Goal: Task Accomplishment & Management: Complete application form

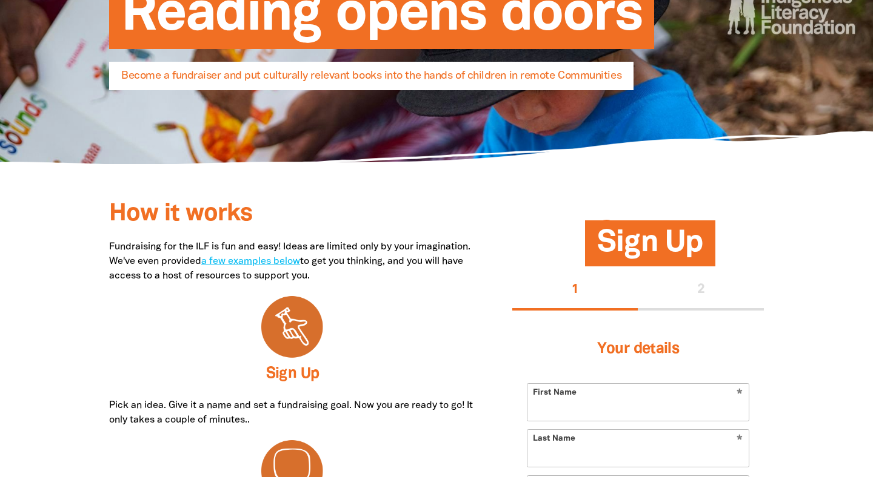
scroll to position [196, 0]
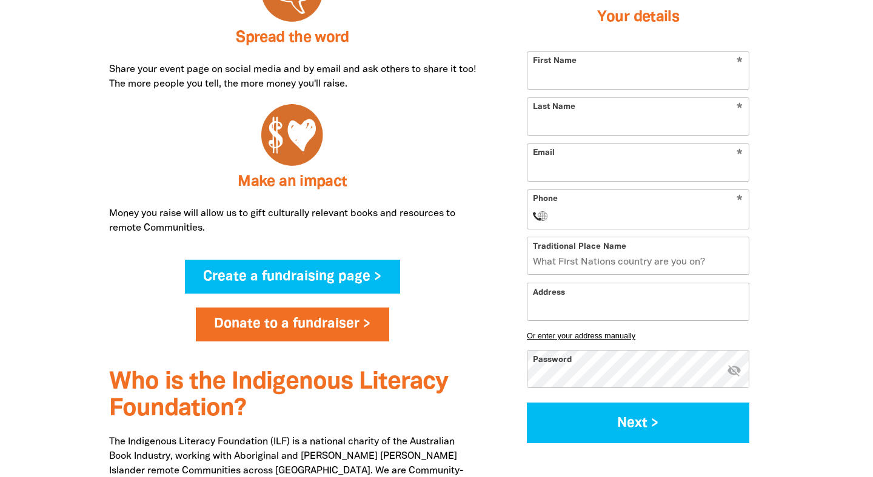
scroll to position [683, 0]
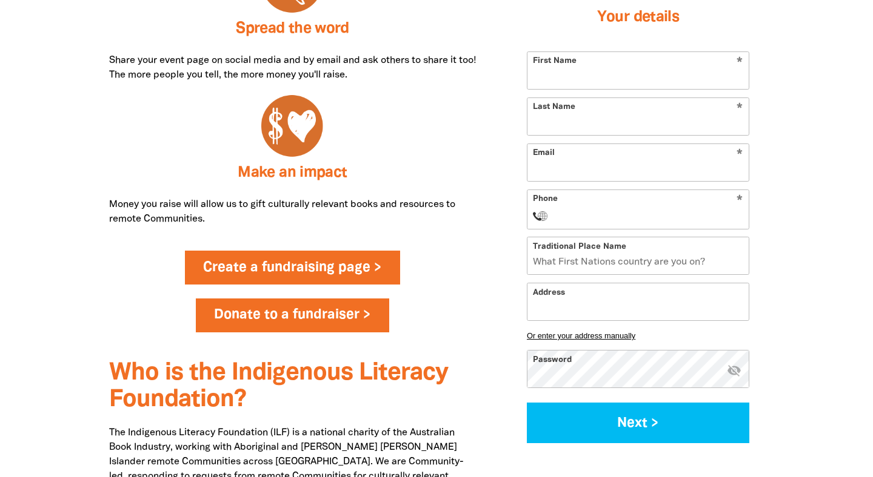
click at [340, 268] on link "Create a fundraising page >" at bounding box center [293, 268] width 216 height 34
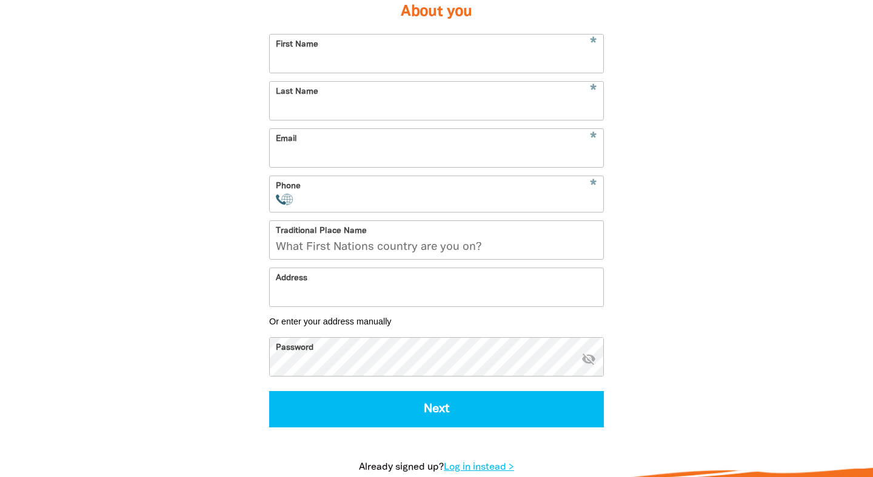
scroll to position [333, 0]
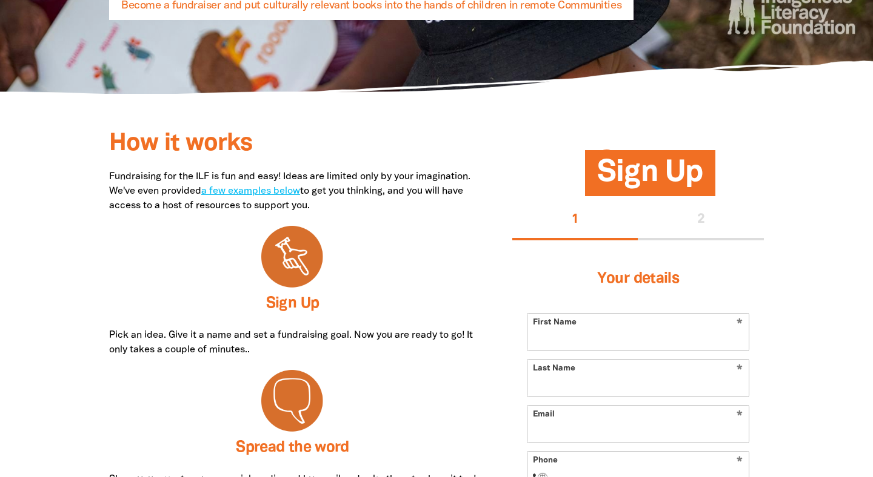
scroll to position [262, 0]
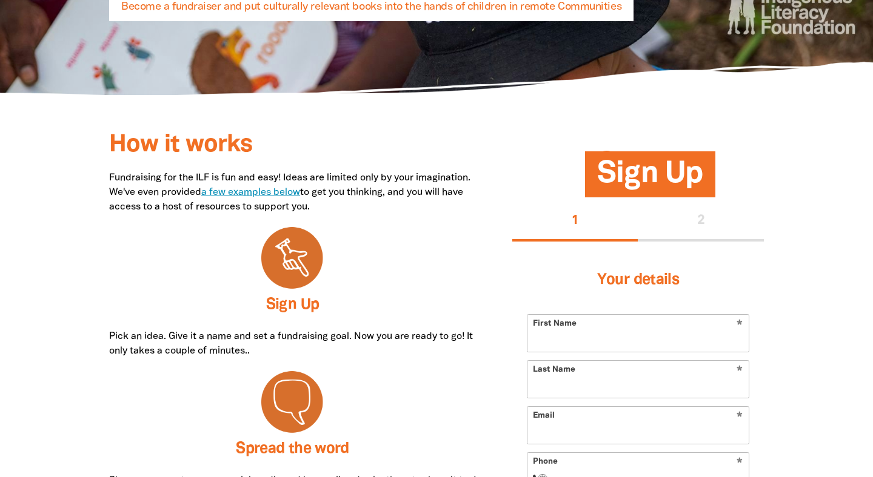
click at [300, 193] on link "a few examples below" at bounding box center [250, 192] width 99 height 8
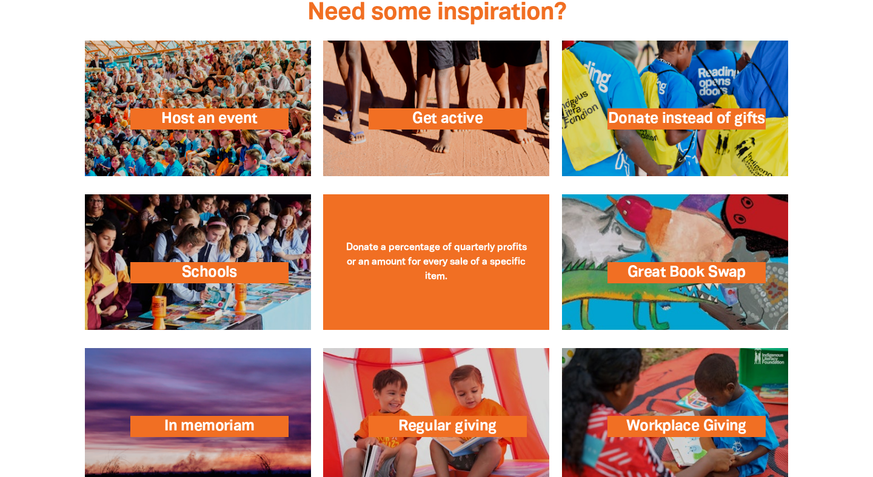
click at [431, 263] on link at bounding box center [436, 263] width 226 height 136
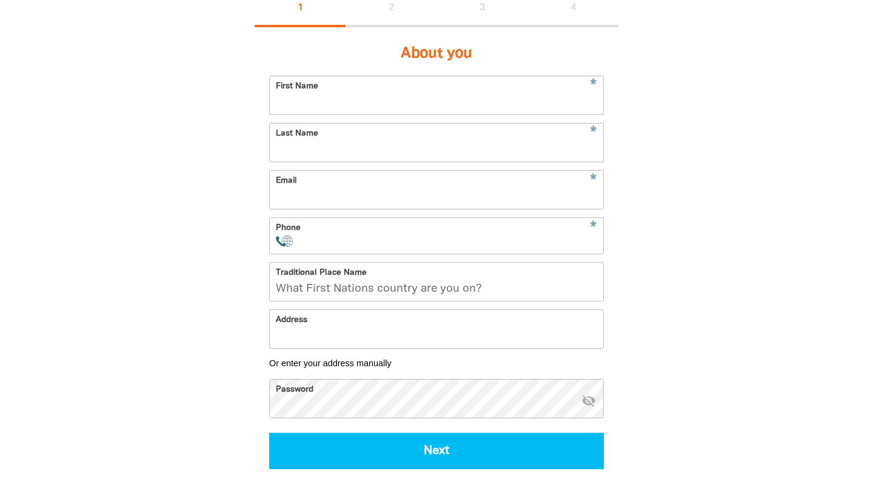
scroll to position [257, 0]
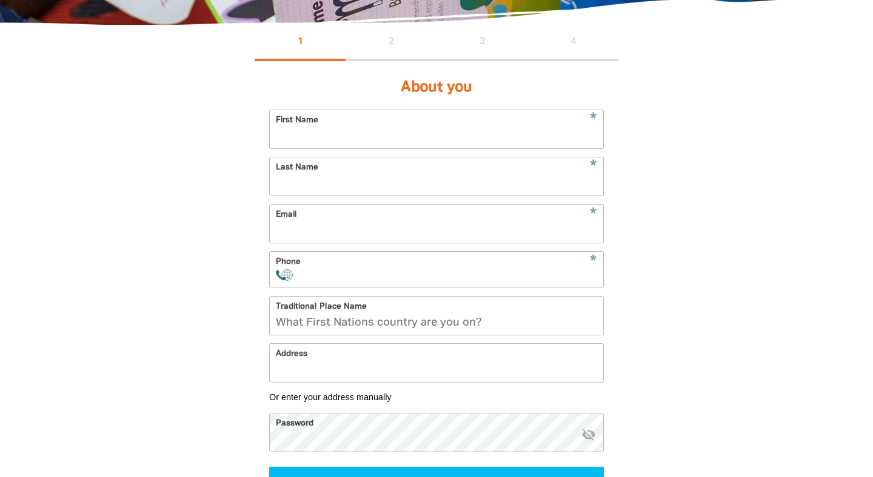
click at [452, 130] on input "First Name" at bounding box center [436, 129] width 333 height 38
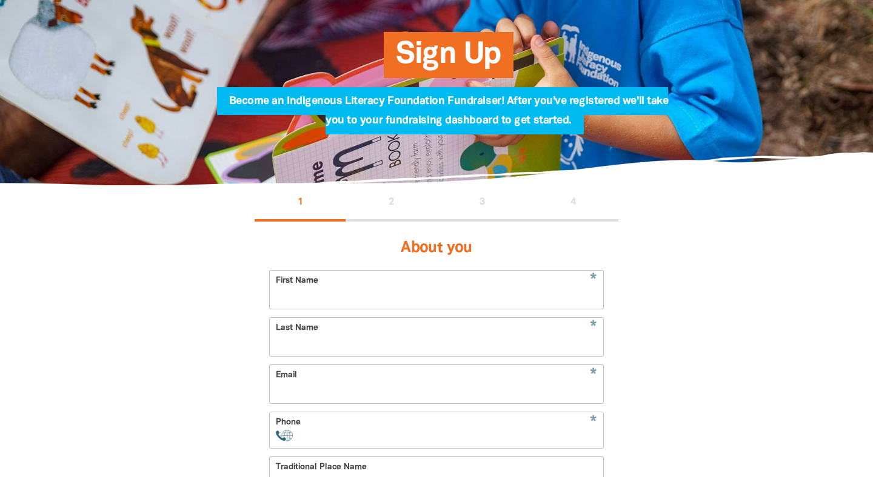
scroll to position [0, 0]
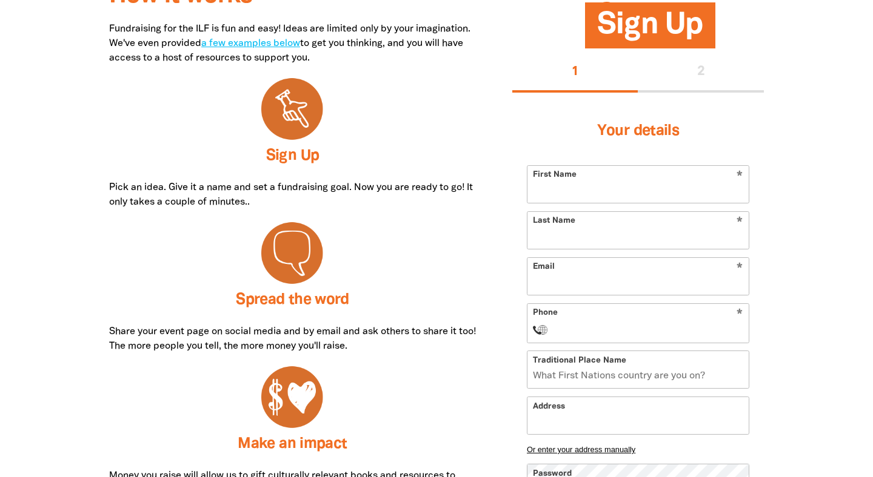
scroll to position [360, 0]
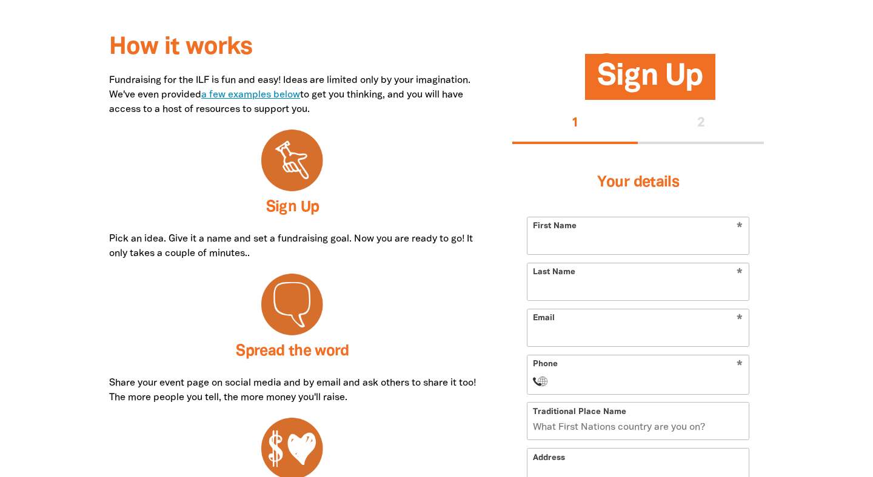
click at [300, 95] on link "a few examples below" at bounding box center [250, 95] width 99 height 8
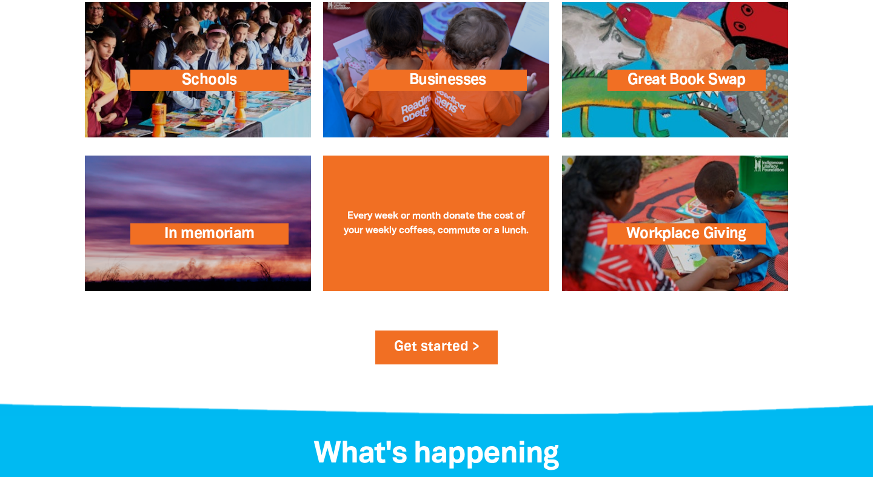
scroll to position [1923, 0]
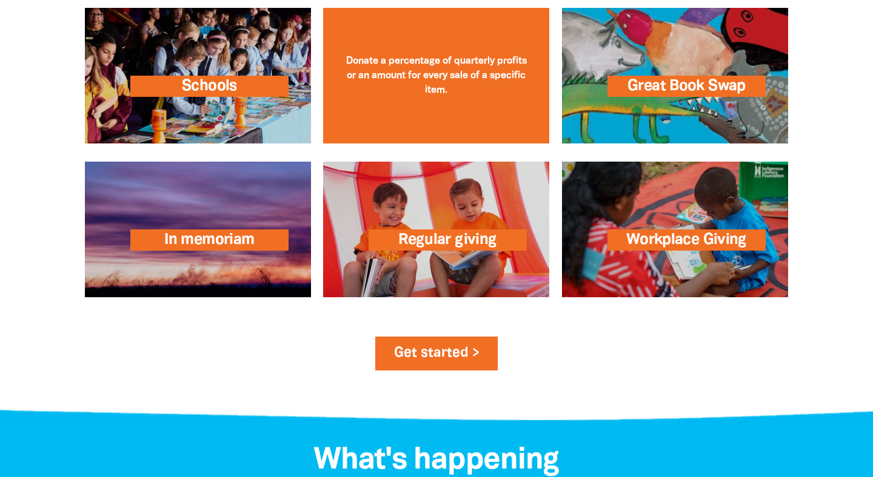
click at [445, 88] on link at bounding box center [436, 76] width 226 height 136
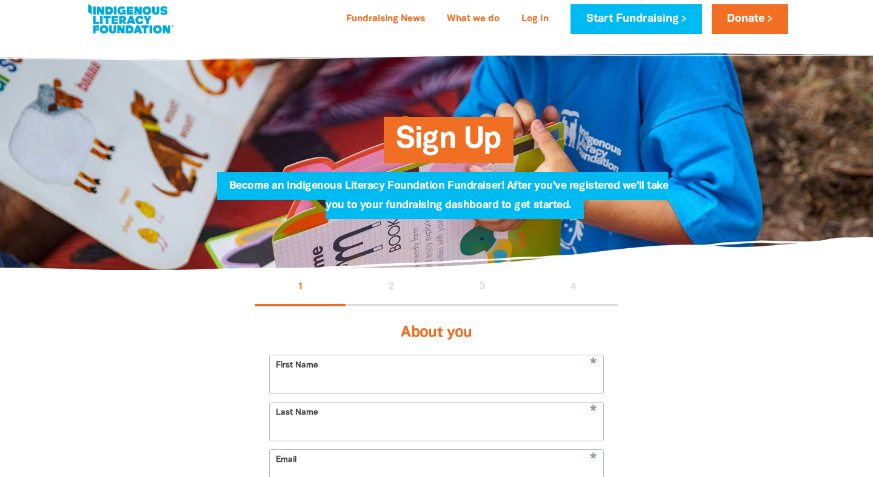
scroll to position [15, 0]
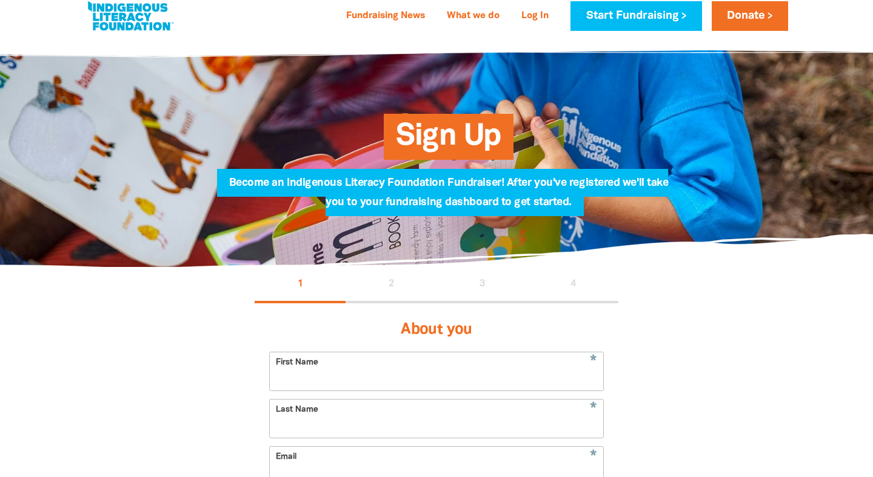
click at [417, 363] on input "First Name" at bounding box center [436, 372] width 333 height 38
type input "[PERSON_NAME]"
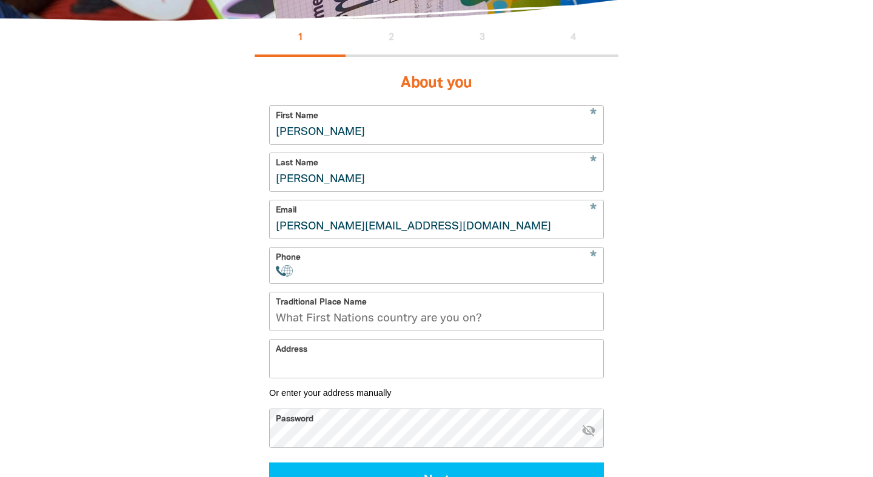
scroll to position [276, 0]
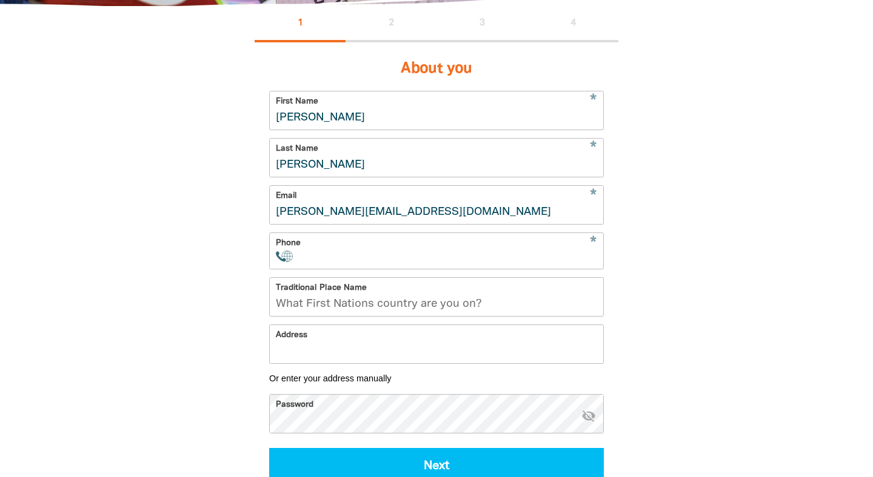
type input "[PERSON_NAME][EMAIL_ADDRESS][DOMAIN_NAME]"
click at [405, 258] on input "Phone" at bounding box center [450, 257] width 293 height 12
type input "[PHONE_NUMBER]"
click at [501, 301] on input "Traditional Place Name" at bounding box center [436, 297] width 333 height 38
type input "Wurundjeri Country"
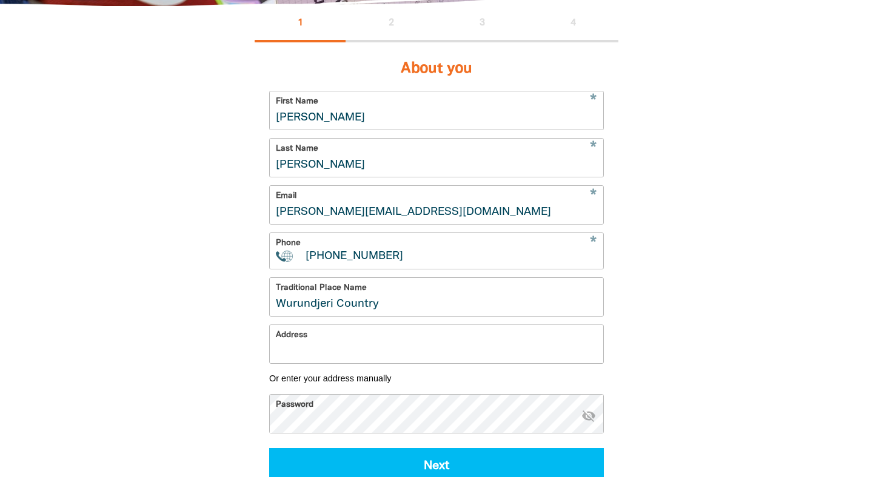
click at [372, 336] on input "Address" at bounding box center [436, 344] width 333 height 38
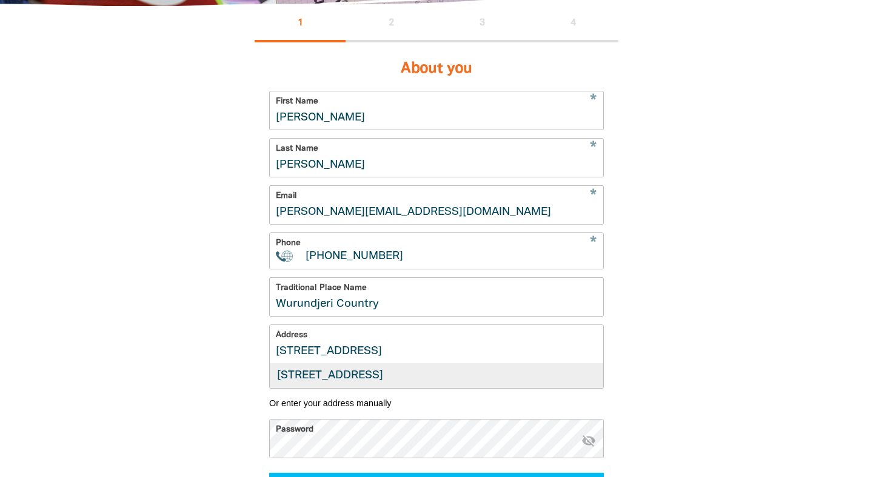
click at [412, 376] on div "[STREET_ADDRESS]" at bounding box center [436, 376] width 333 height 24
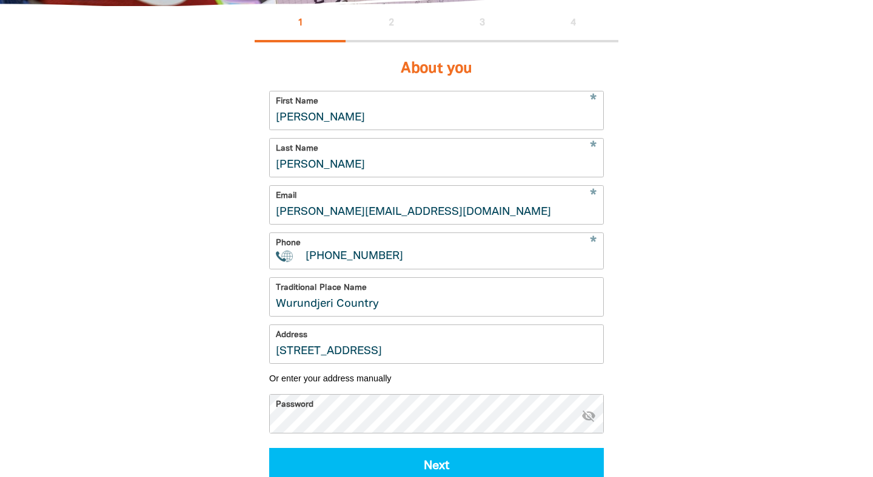
type input "[STREET_ADDRESS]"
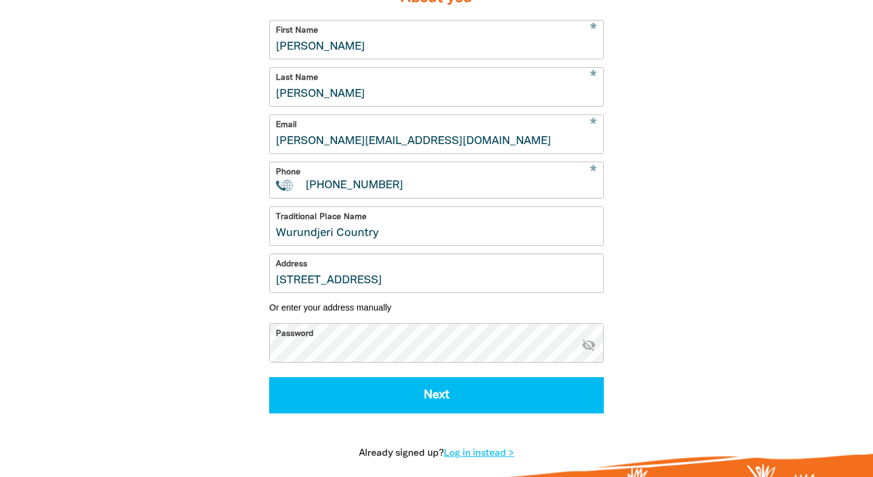
scroll to position [370, 0]
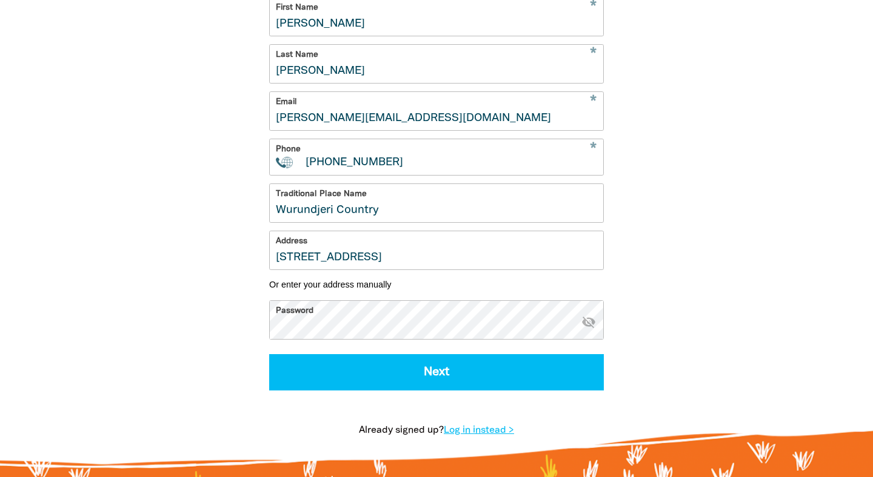
click at [588, 320] on icon "visibility_off" at bounding box center [588, 321] width 15 height 15
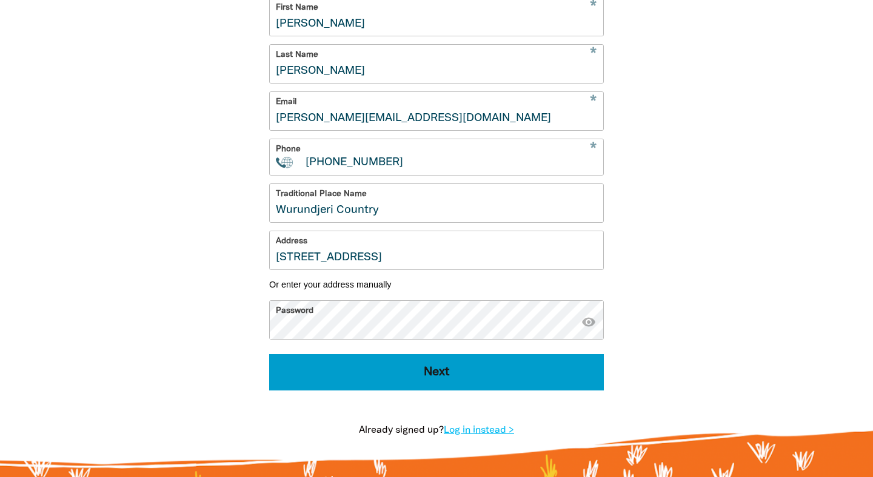
click at [432, 367] on button "Next" at bounding box center [436, 372] width 334 height 36
select select "No"
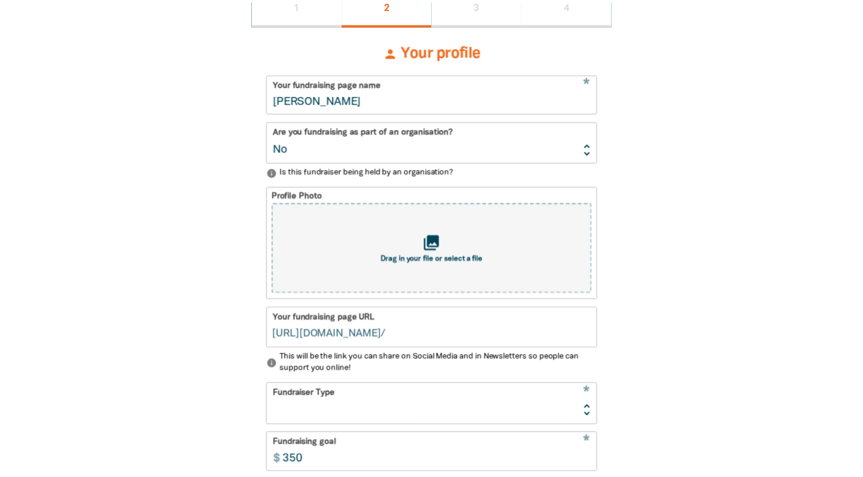
scroll to position [267, 0]
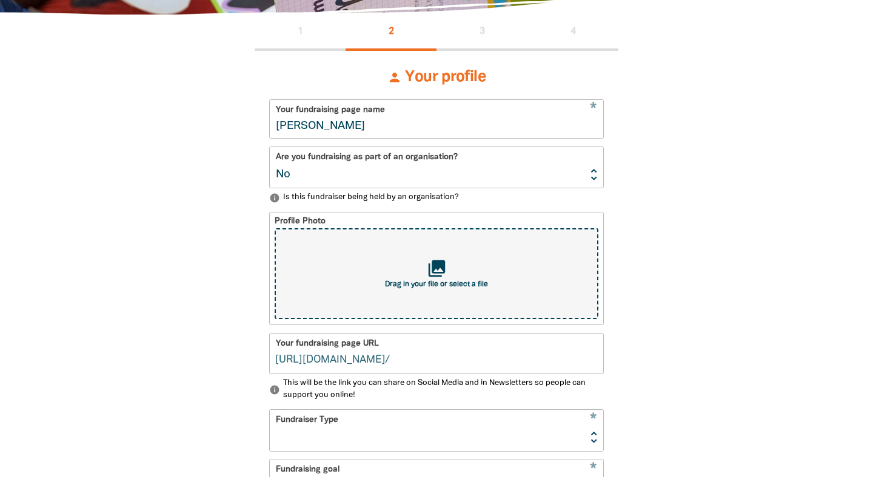
type input "[PERSON_NAME]"
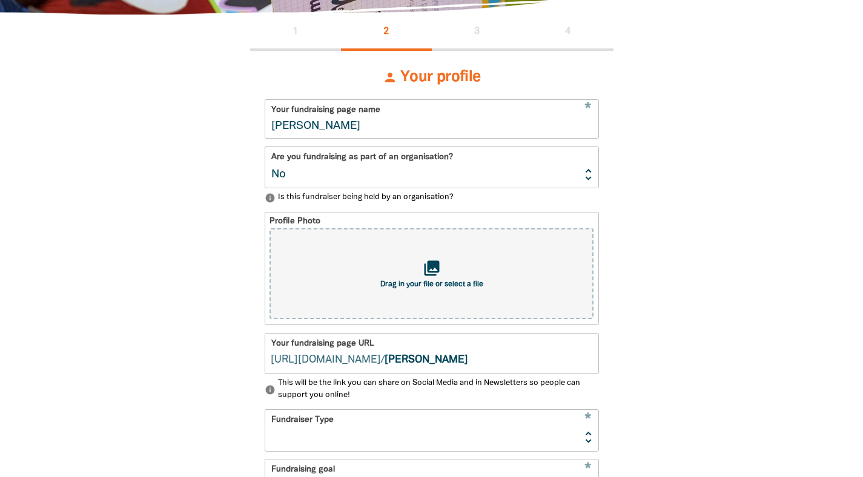
drag, startPoint x: 365, startPoint y: 126, endPoint x: 268, endPoint y: 120, distance: 96.5
click at [268, 120] on input "[PERSON_NAME]" at bounding box center [431, 119] width 333 height 38
type input "Fruit"
type input "fruit"
type input "Fruitchouli"
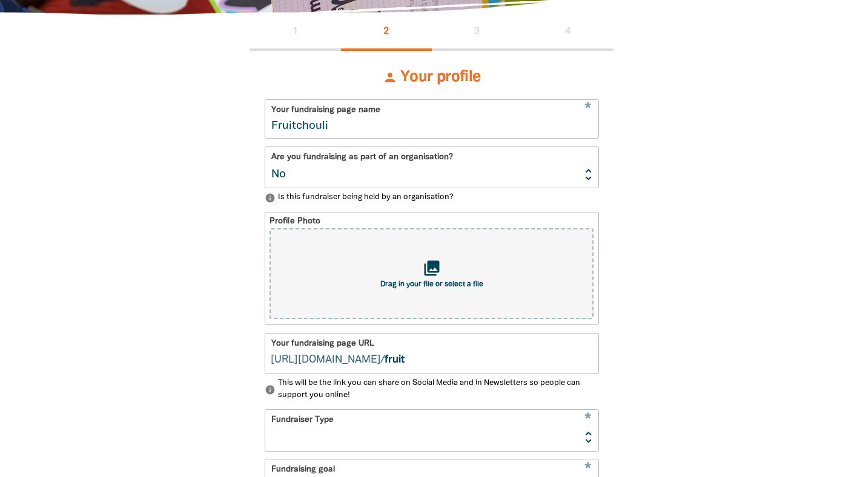
type input "fruitchouli"
type input "Fruitchouli"
click at [585, 171] on select "Yes No" at bounding box center [431, 167] width 333 height 41
select select "Yes"
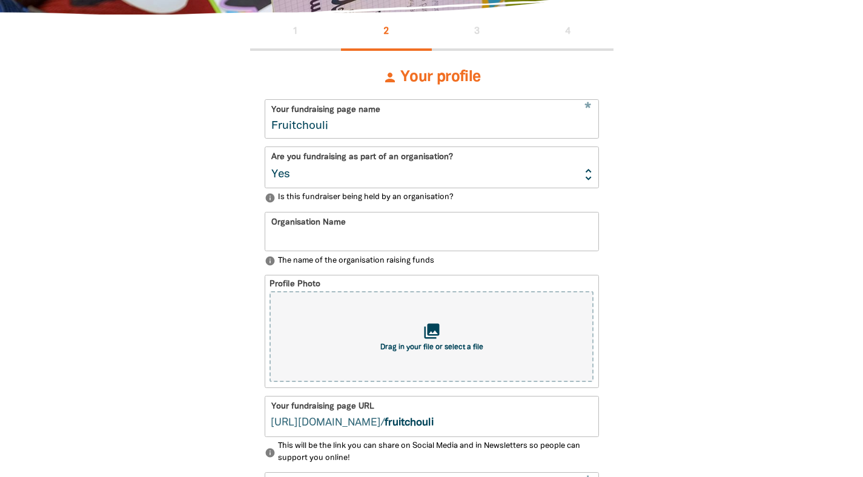
click at [351, 224] on input "Organisation Name" at bounding box center [431, 232] width 333 height 38
drag, startPoint x: 351, startPoint y: 224, endPoint x: 340, endPoint y: 234, distance: 15.4
click at [338, 235] on input "Organisation Name" at bounding box center [431, 232] width 333 height 38
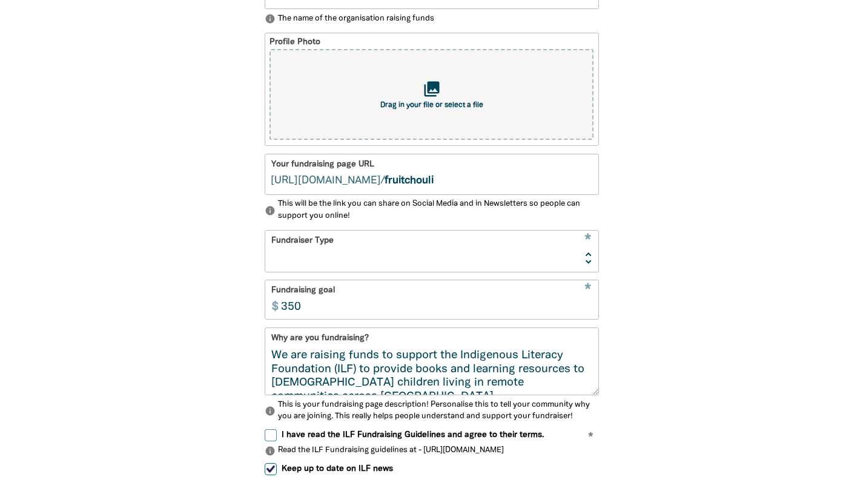
scroll to position [514, 0]
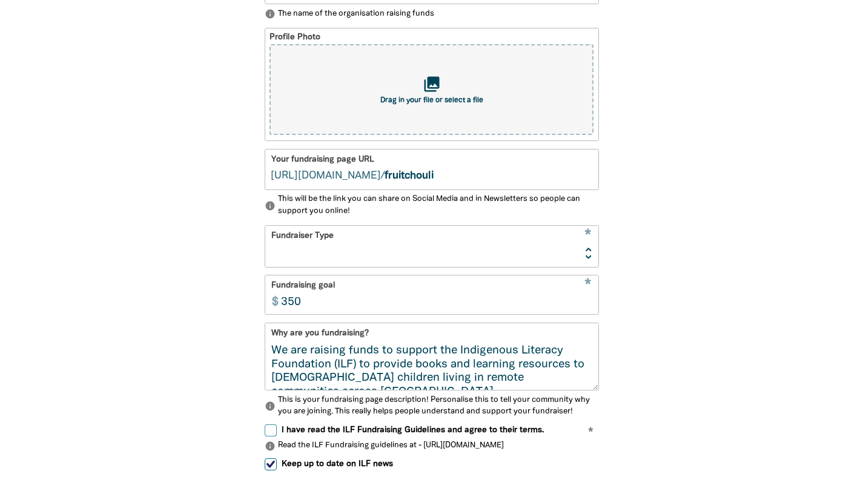
type input "Fruitchouli"
click at [588, 250] on select "Event Activity Donations Instead of Gifts Business School or Library In Memoriam" at bounding box center [431, 246] width 333 height 41
select select "Business"
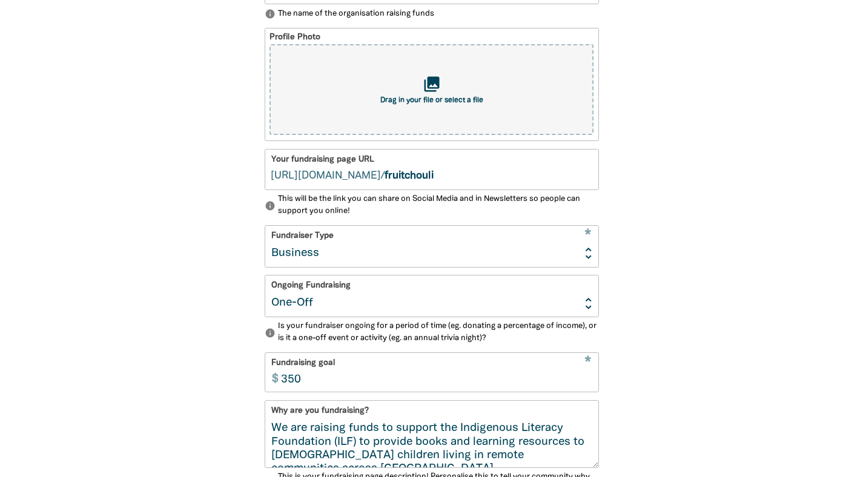
click at [588, 300] on select "Ongoing One-Off" at bounding box center [431, 296] width 333 height 41
select select "ongoing"
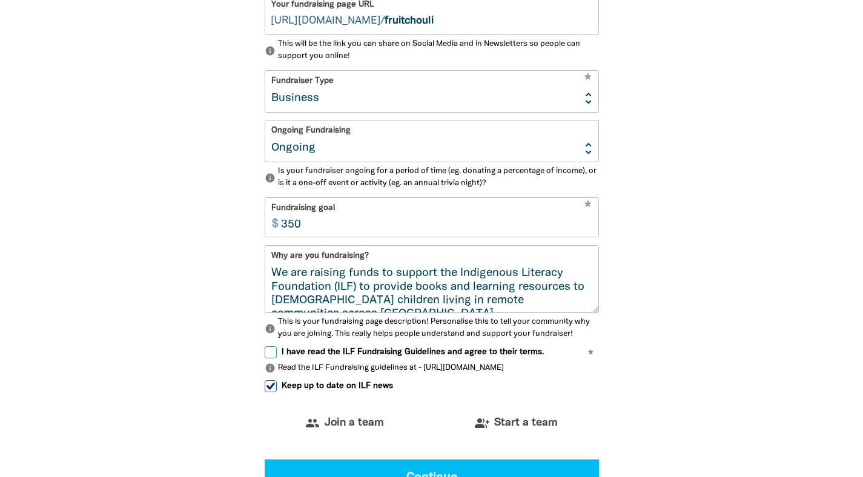
scroll to position [668, 0]
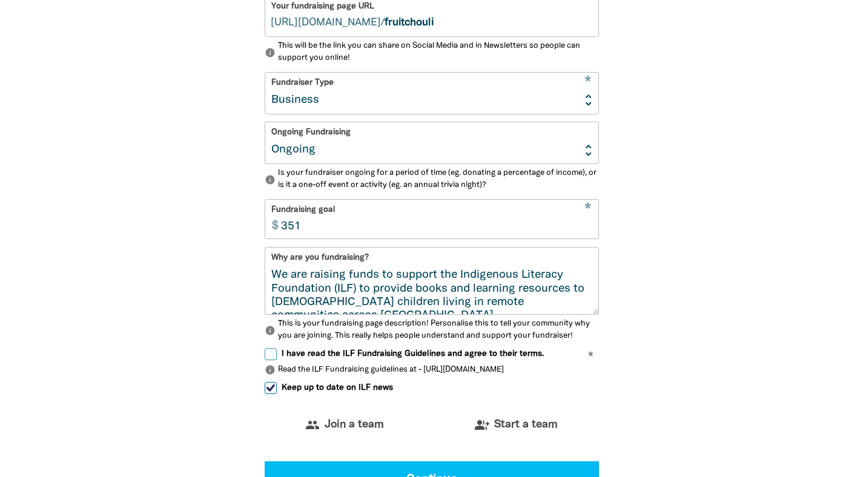
click at [588, 224] on input "351" at bounding box center [437, 219] width 324 height 38
type input "3"
type input "10000"
click at [657, 278] on div "1 2 3 4 person Your profile * Your fundraising page name Fruitchouli Are you fu…" at bounding box center [431, 103] width 727 height 978
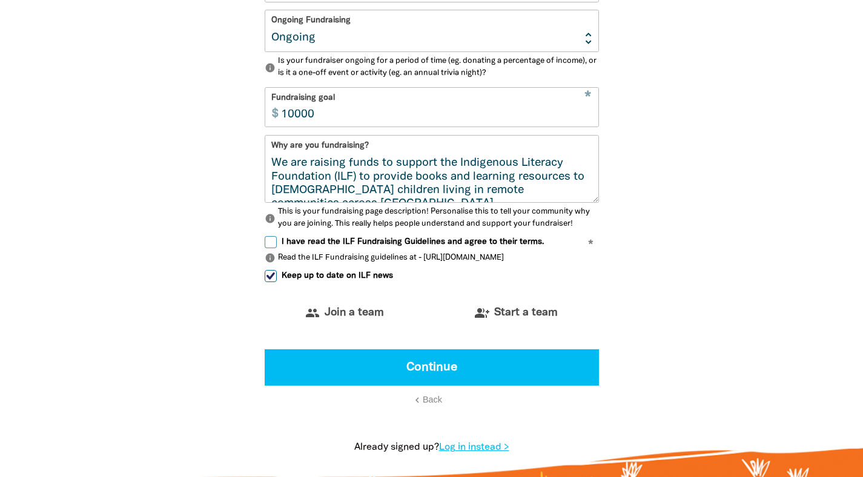
scroll to position [788, 0]
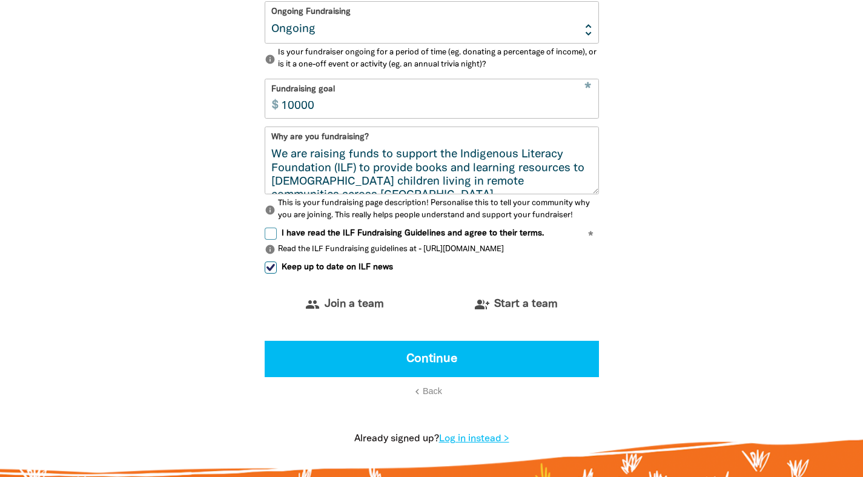
select select "No"
